Goal: Complete application form

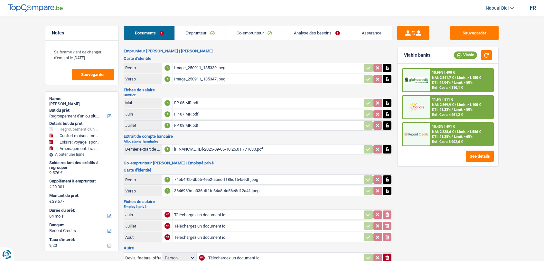
select select "refinancing"
select select "household"
select select "hobbies"
select select "movingOrInstallation"
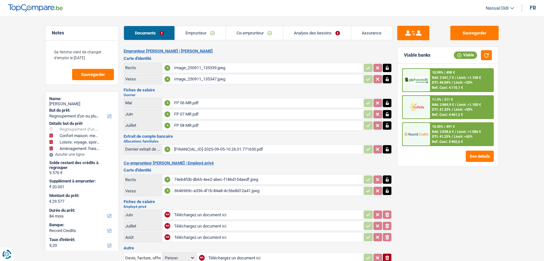
select select "84"
select select "record credits"
select select "84"
select select "120"
select select "refinancing"
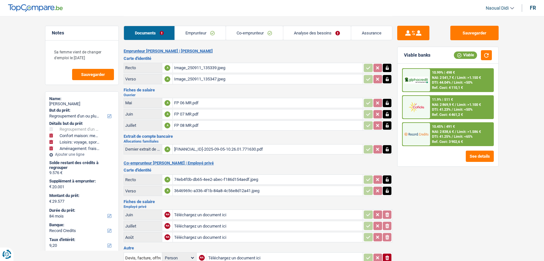
select select "refinancing"
select select "false"
select select "household"
select select "false"
select select "hobbies"
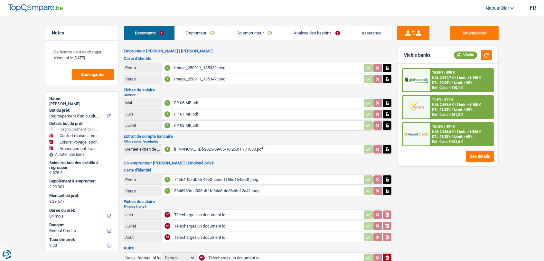
select select "false"
select select "movingOrInstallation"
select select "false"
select select "84"
click at [317, 38] on link "Analyse des besoins" at bounding box center [317, 33] width 68 height 14
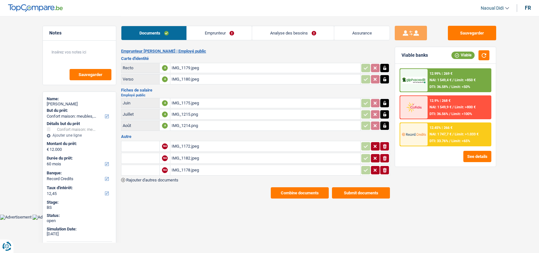
select select "household"
select select "60"
select select "record credits"
select select "60"
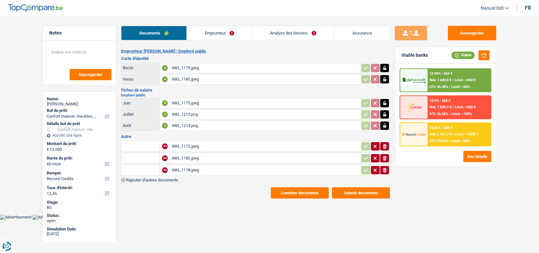
select select "60"
select select "household"
select select "false"
select select "60"
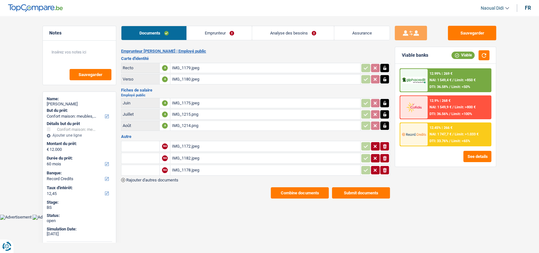
click at [277, 32] on link "Analyse des besoins" at bounding box center [293, 33] width 82 height 14
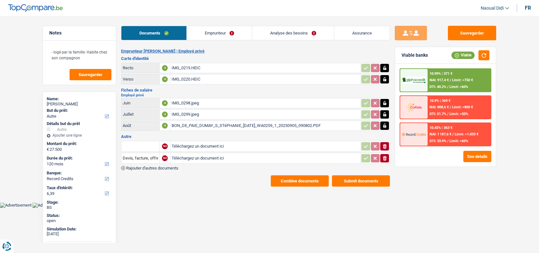
select select "other"
select select "120"
select select "record credits"
select select "120"
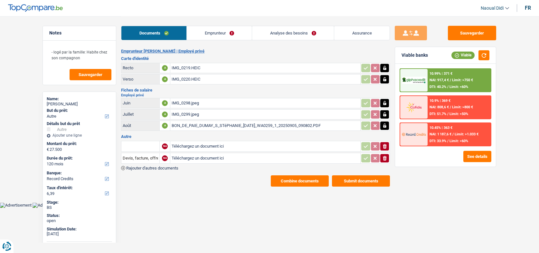
select select "60"
select select "other"
select select "120"
click at [278, 31] on link "Analyse des besoins" at bounding box center [293, 33] width 82 height 14
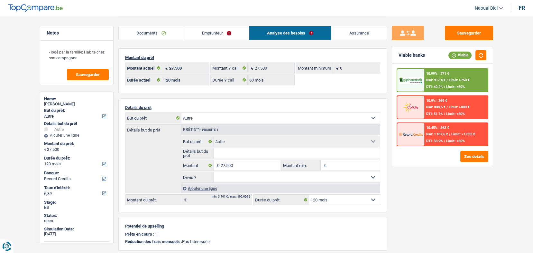
click at [440, 135] on span "NAI: 1 187,6 €" at bounding box center [438, 134] width 22 height 4
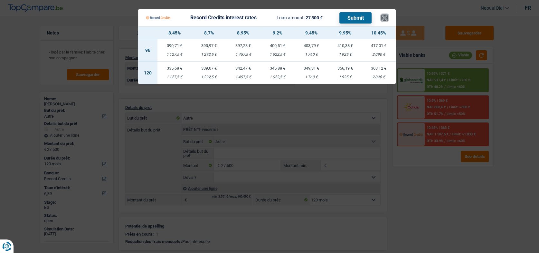
click at [385, 18] on button "×" at bounding box center [384, 17] width 7 height 6
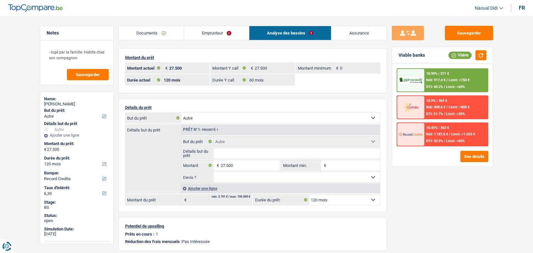
click at [438, 82] on span "NAI: 917,4 €" at bounding box center [436, 80] width 19 height 4
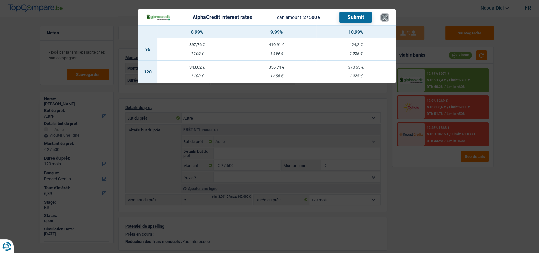
click at [384, 16] on button "×" at bounding box center [384, 17] width 7 height 6
